Goal: Task Accomplishment & Management: Use online tool/utility

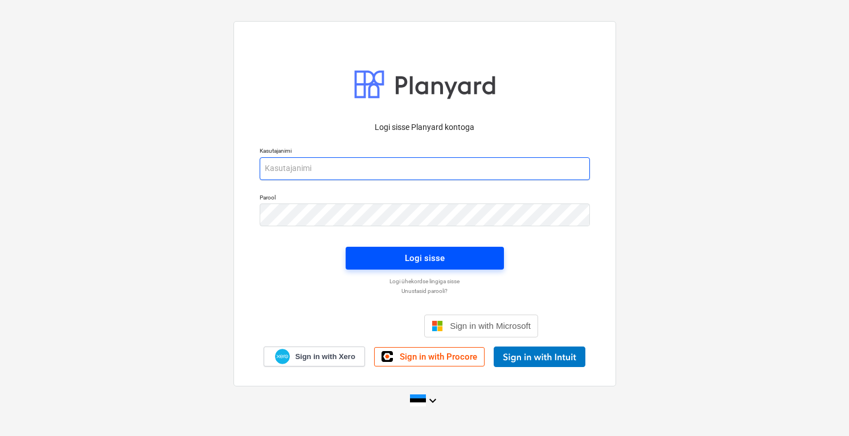
type input "[PERSON_NAME][EMAIL_ADDRESS][DOMAIN_NAME]"
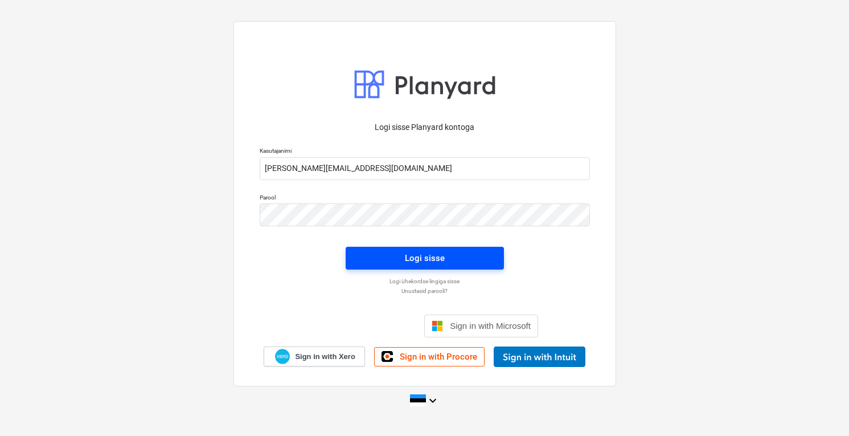
click at [465, 259] on span "Logi sisse" at bounding box center [424, 258] width 131 height 15
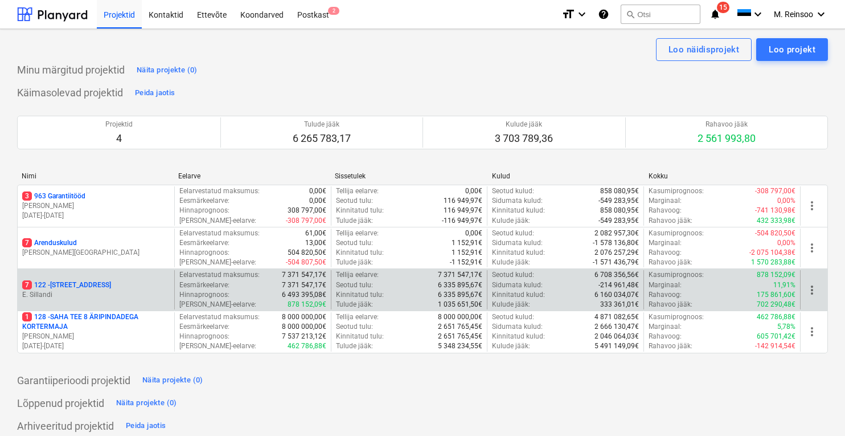
click at [73, 288] on p "7 122 - [STREET_ADDRESS]" at bounding box center [66, 285] width 89 height 10
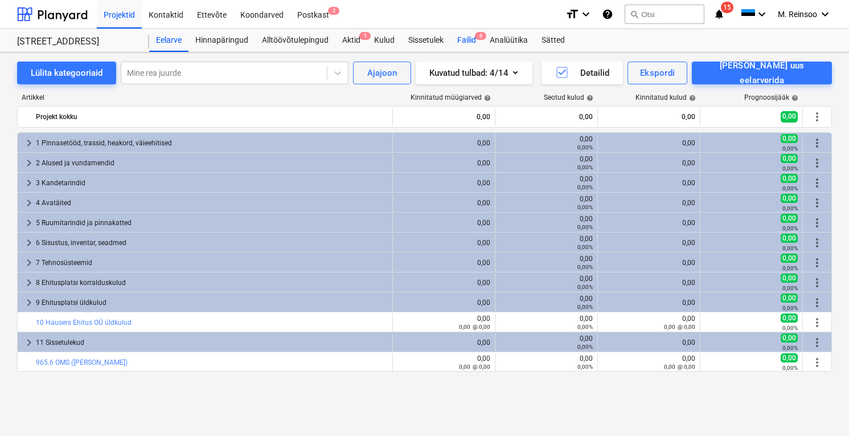
click at [474, 36] on div "Failid 6" at bounding box center [466, 40] width 32 height 23
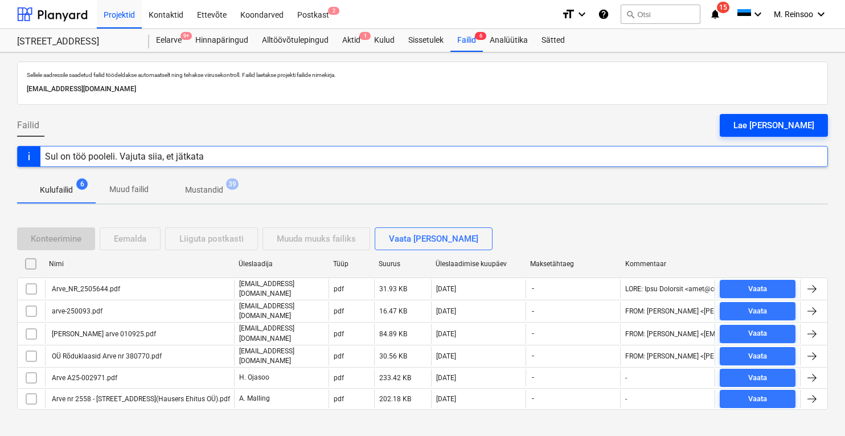
click at [787, 122] on div "Lae [PERSON_NAME]" at bounding box center [774, 125] width 81 height 15
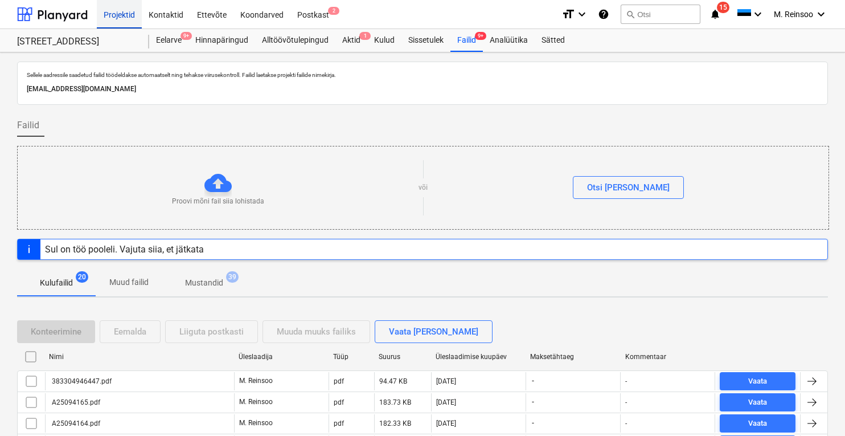
click at [112, 13] on div "Projektid" at bounding box center [119, 13] width 45 height 29
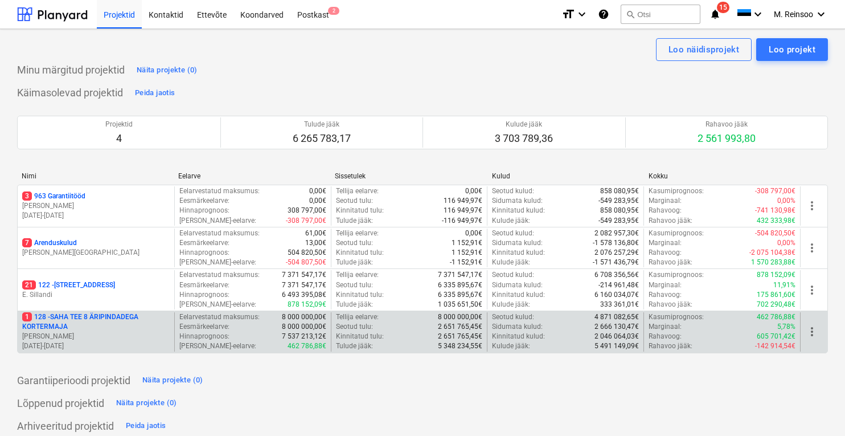
click at [69, 322] on p "1 128 - SAHA TEE 8 ÄRIPINDADEGA KORTERMAJA" at bounding box center [96, 321] width 148 height 19
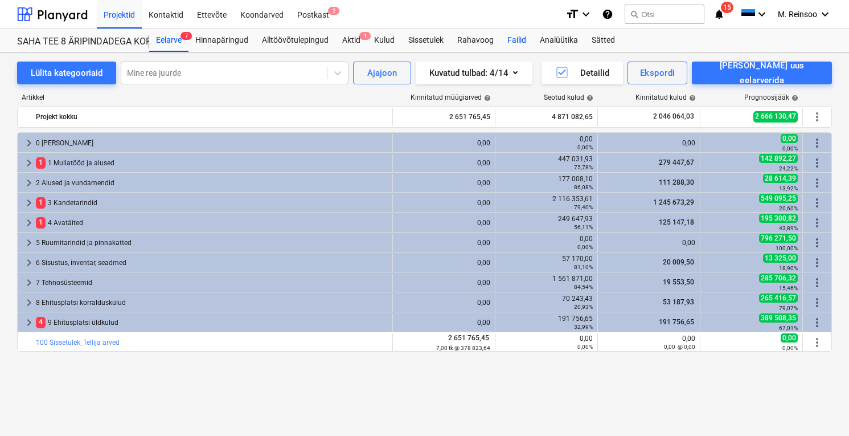
click at [523, 36] on div "Failid" at bounding box center [517, 40] width 32 height 23
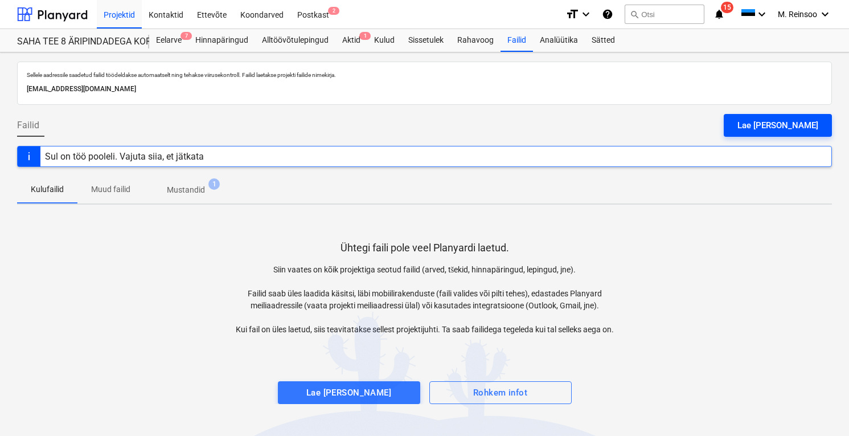
click at [800, 120] on div "Lae [PERSON_NAME]" at bounding box center [778, 125] width 81 height 15
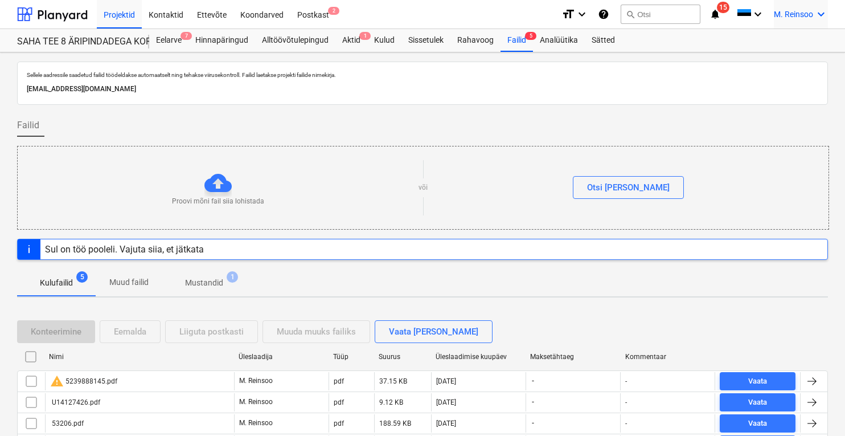
click at [820, 13] on icon "keyboard_arrow_down" at bounding box center [821, 14] width 14 height 14
click at [785, 65] on div "Logi välja" at bounding box center [794, 63] width 68 height 18
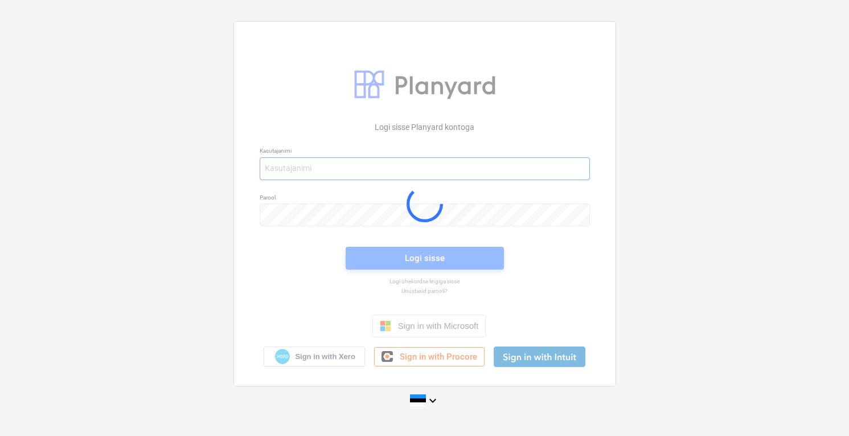
type input "[PERSON_NAME][EMAIL_ADDRESS][DOMAIN_NAME]"
